Goal: Complete Application Form: Complete application form

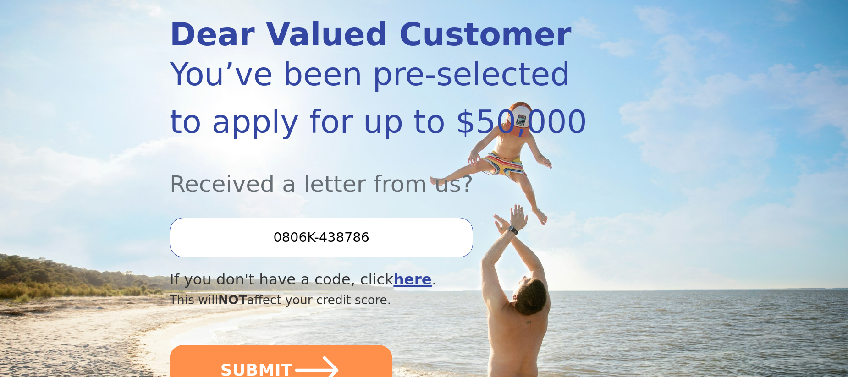
scroll to position [138, 0]
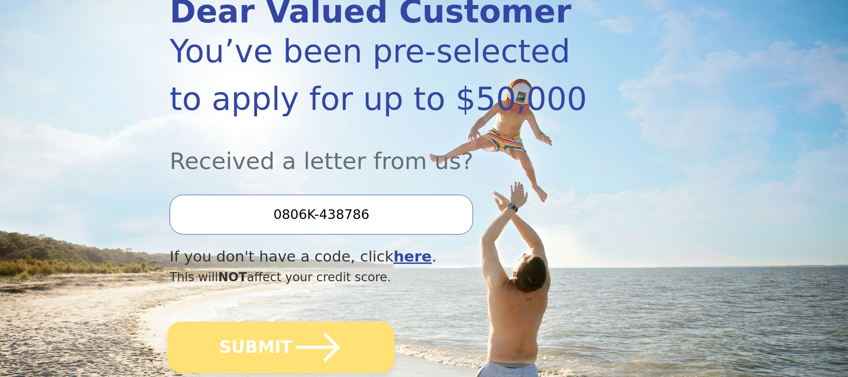
click at [255, 348] on button "SUBMIT" at bounding box center [280, 347] width 227 height 51
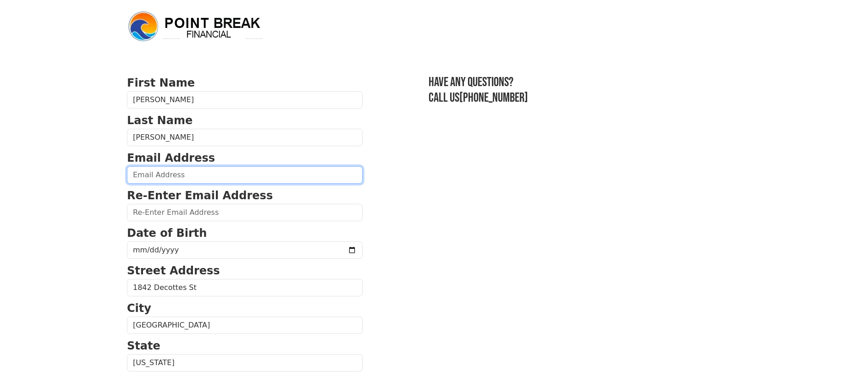
click at [133, 170] on input "email" at bounding box center [245, 174] width 236 height 17
type input "mackmary750@yahoo.com"
type input "(904) 655-0497"
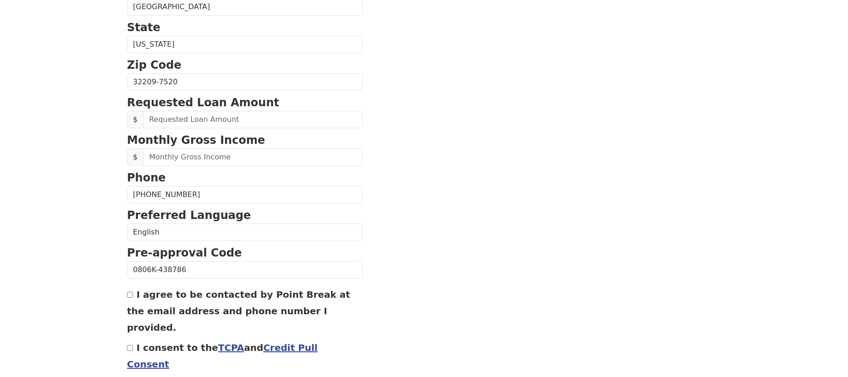
scroll to position [325, 0]
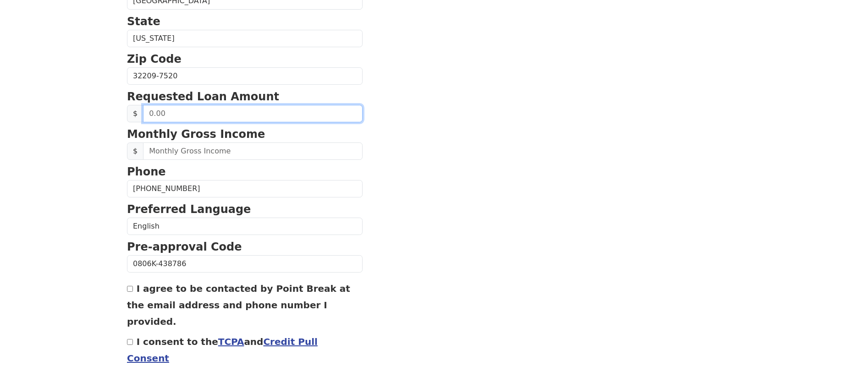
click at [148, 114] on input "text" at bounding box center [253, 113] width 220 height 17
click at [155, 112] on input "15,000.00" at bounding box center [253, 113] width 220 height 17
type input "10,000.00"
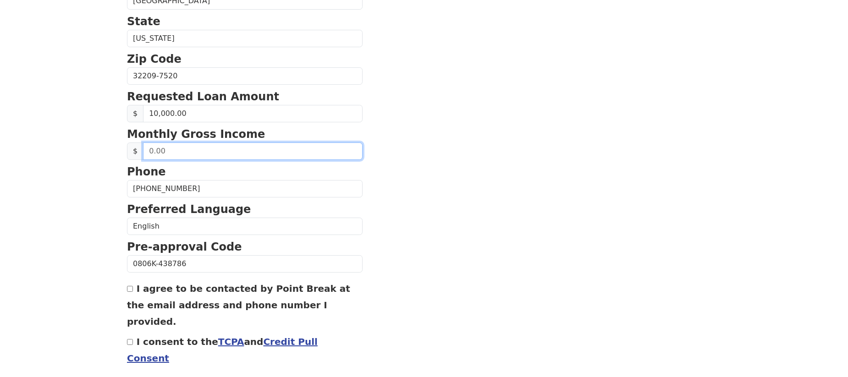
click at [148, 147] on input "text" at bounding box center [253, 151] width 220 height 17
type input "13,000.00"
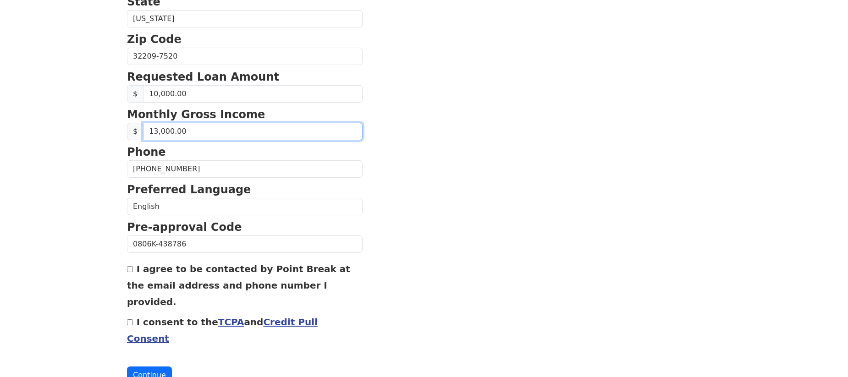
scroll to position [367, 0]
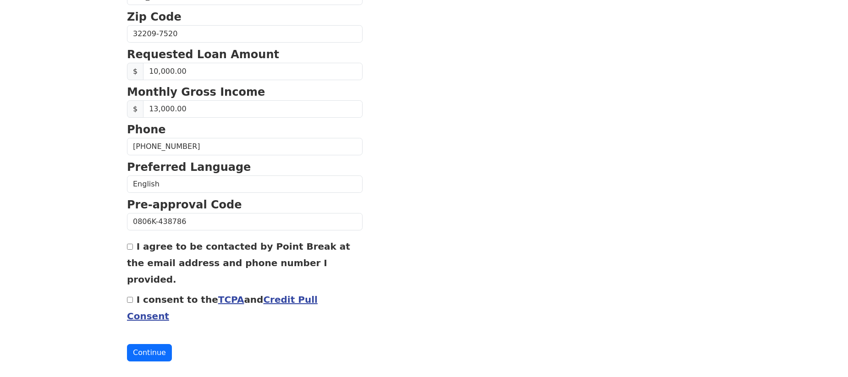
click at [131, 249] on input "I agree to be contacted by Point Break at the email address and phone number I …" at bounding box center [130, 247] width 6 height 6
checkbox input "true"
click at [132, 298] on input "I consent to the TCPA and Credit Pull Consent" at bounding box center [130, 300] width 6 height 6
click at [162, 353] on button "Continue" at bounding box center [149, 352] width 45 height 17
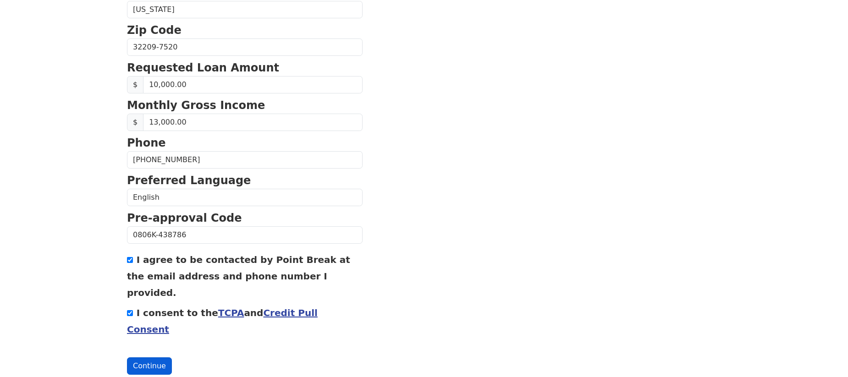
scroll to position [380, 0]
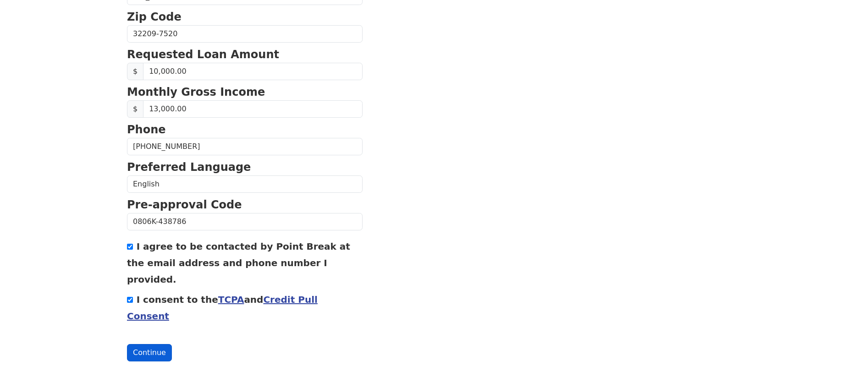
click at [161, 352] on button "Continue" at bounding box center [149, 352] width 45 height 17
click at [155, 351] on button "Continue" at bounding box center [149, 352] width 45 height 17
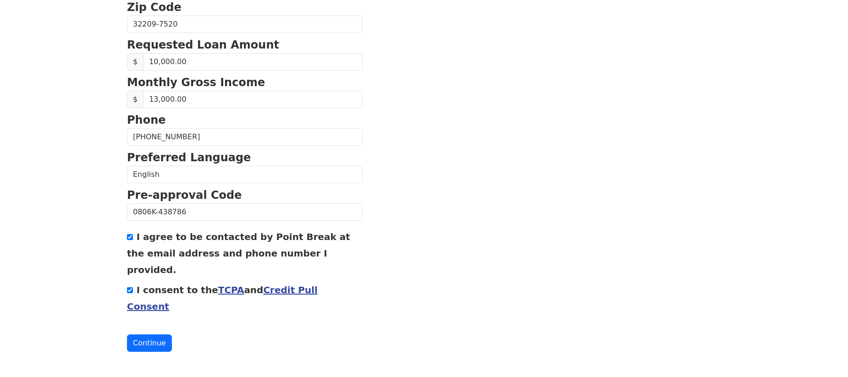
scroll to position [398, 0]
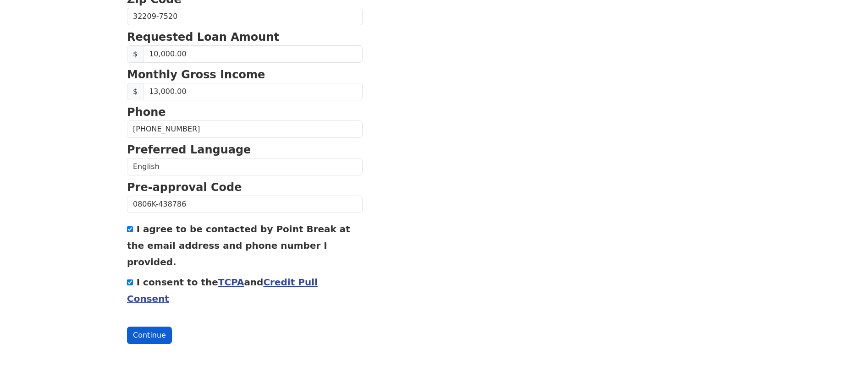
click at [142, 336] on button "Continue" at bounding box center [149, 335] width 45 height 17
click at [138, 336] on button "Continue" at bounding box center [149, 335] width 45 height 17
click at [127, 284] on input "I consent to the TCPA and Credit Pull Consent" at bounding box center [130, 283] width 6 height 6
checkbox input "false"
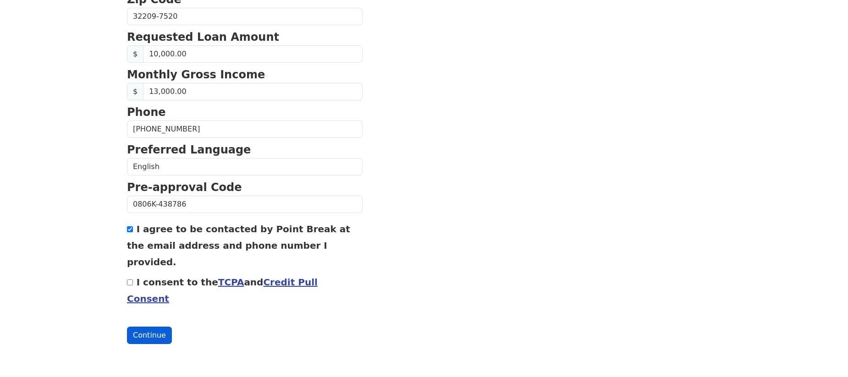
click at [149, 334] on button "Continue" at bounding box center [149, 335] width 45 height 17
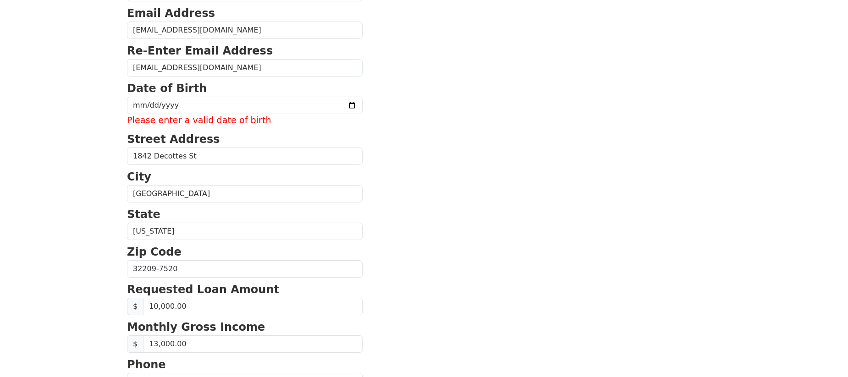
scroll to position [122, 0]
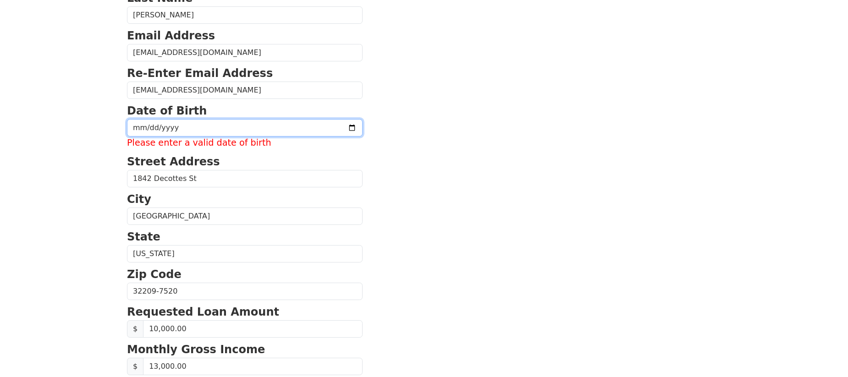
click at [138, 133] on input "date" at bounding box center [245, 127] width 236 height 17
type input "1977-06-06"
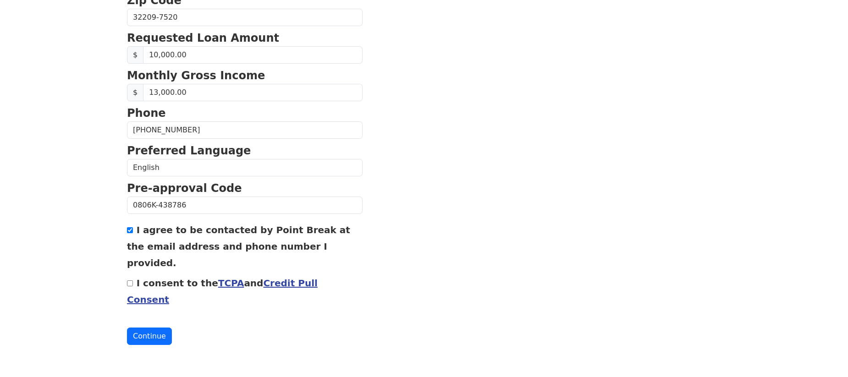
scroll to position [384, 0]
click at [144, 338] on button "Continue" at bounding box center [149, 335] width 45 height 17
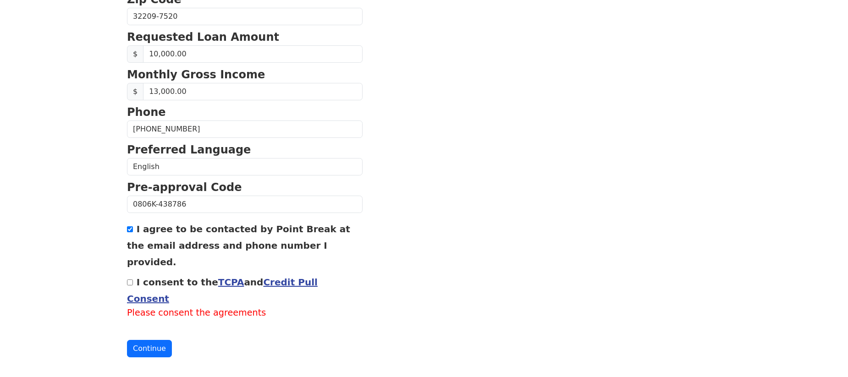
click at [127, 283] on input "I consent to the TCPA and Credit Pull Consent" at bounding box center [130, 283] width 6 height 6
checkbox input "true"
click at [149, 339] on button "Continue" at bounding box center [149, 335] width 45 height 17
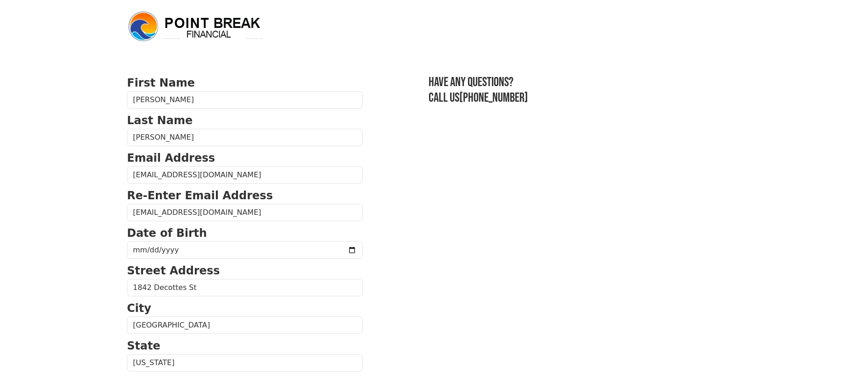
scroll to position [384, 0]
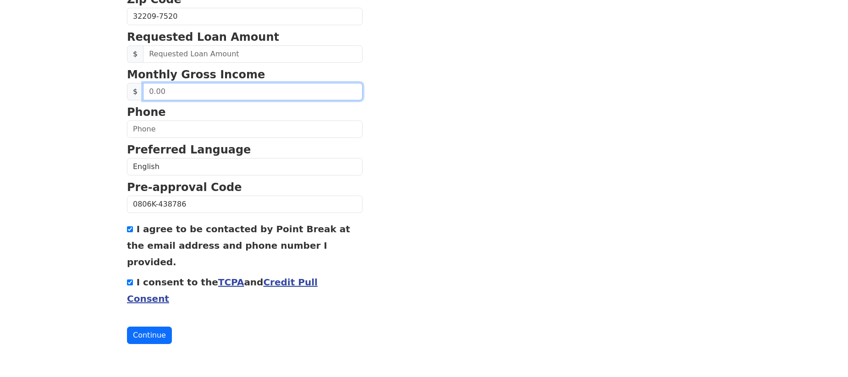
click at [156, 90] on input "text" at bounding box center [253, 91] width 220 height 17
type input "1,300.00"
click at [193, 86] on input "1,300.00" at bounding box center [253, 91] width 220 height 17
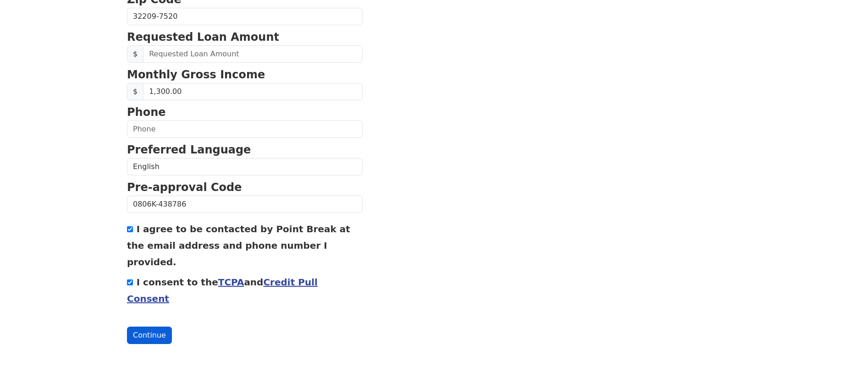
click at [155, 335] on button "Continue" at bounding box center [149, 335] width 45 height 17
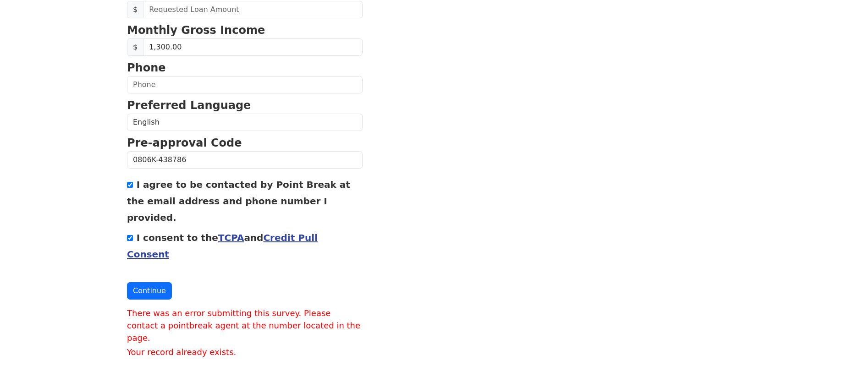
scroll to position [443, 0]
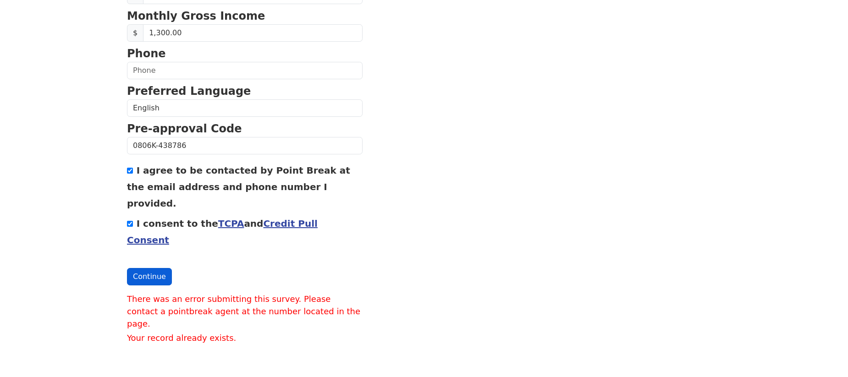
click at [148, 277] on button "Continue" at bounding box center [149, 276] width 45 height 17
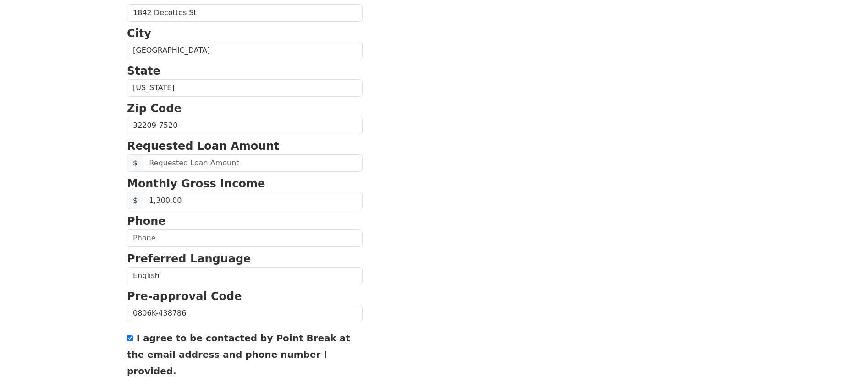
scroll to position [260, 0]
